Goal: Browse casually

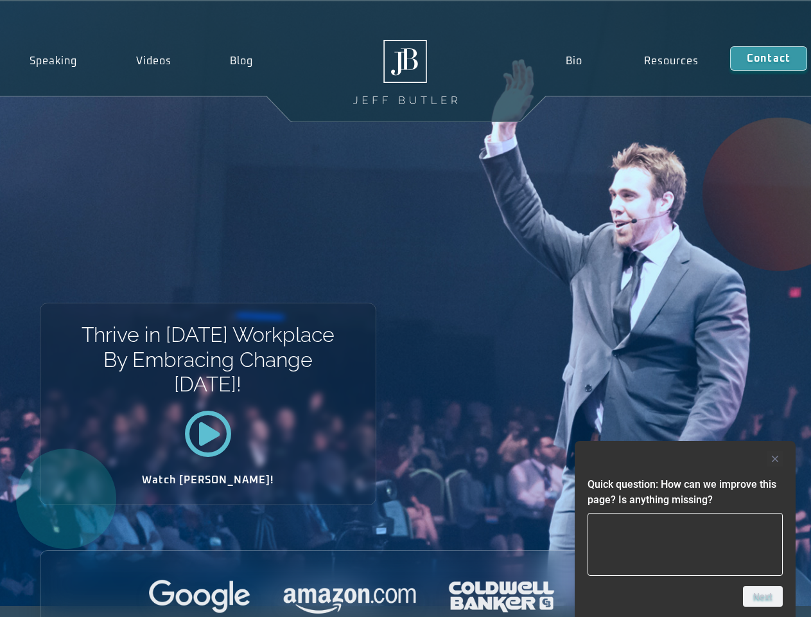
click at [405, 308] on div "Thrive in [DATE] Workplace By Embracing Change [DATE]! Watch [PERSON_NAME]!" at bounding box center [405, 303] width 811 height 604
click at [685, 459] on div at bounding box center [685, 458] width 195 height 15
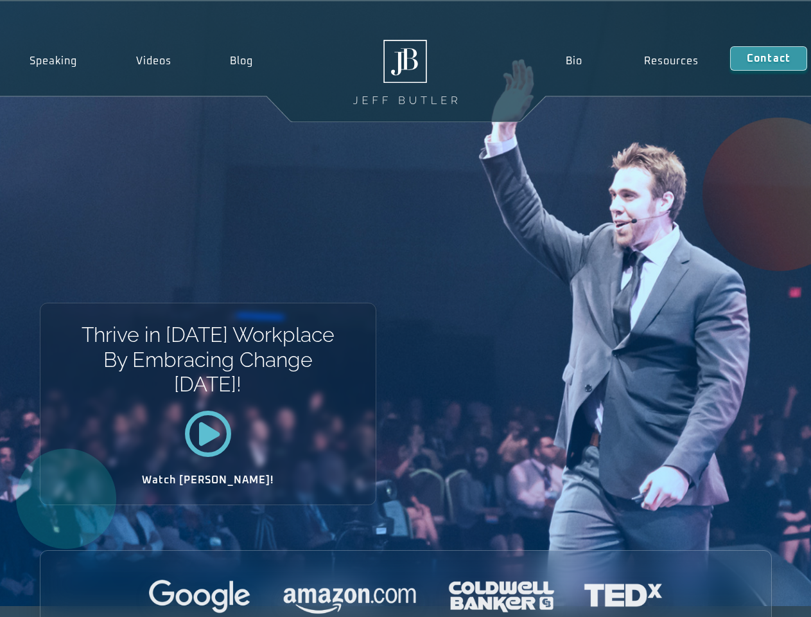
click at [763, 596] on div at bounding box center [405, 596] width 731 height 35
